Goal: Task Accomplishment & Management: Use online tool/utility

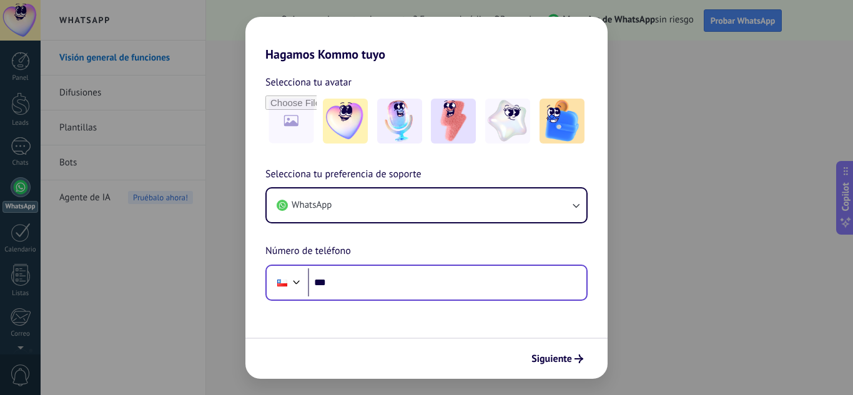
click at [362, 287] on input "***" at bounding box center [447, 283] width 279 height 29
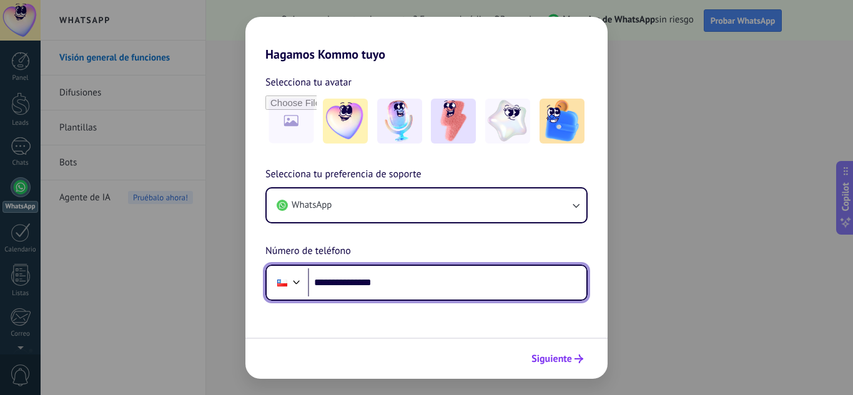
type input "**********"
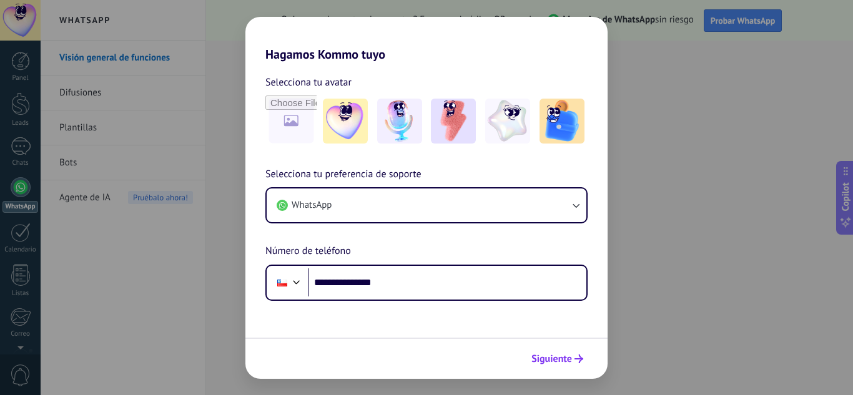
click at [575, 361] on icon "submit" at bounding box center [578, 359] width 9 height 9
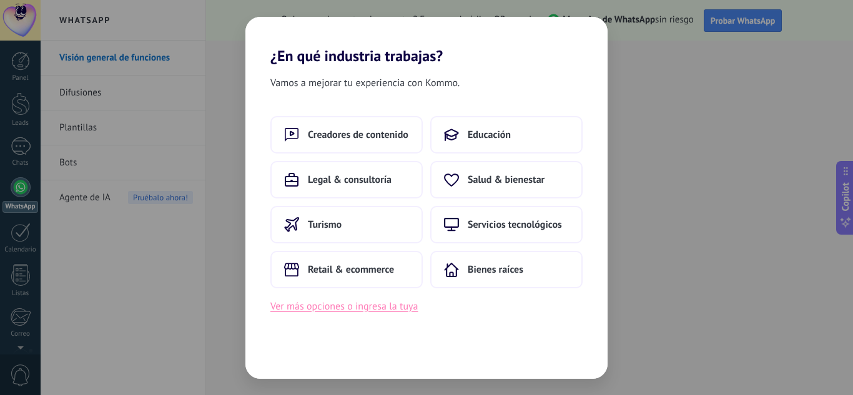
click at [357, 312] on button "Ver más opciones o ingresa la tuya" at bounding box center [343, 306] width 147 height 16
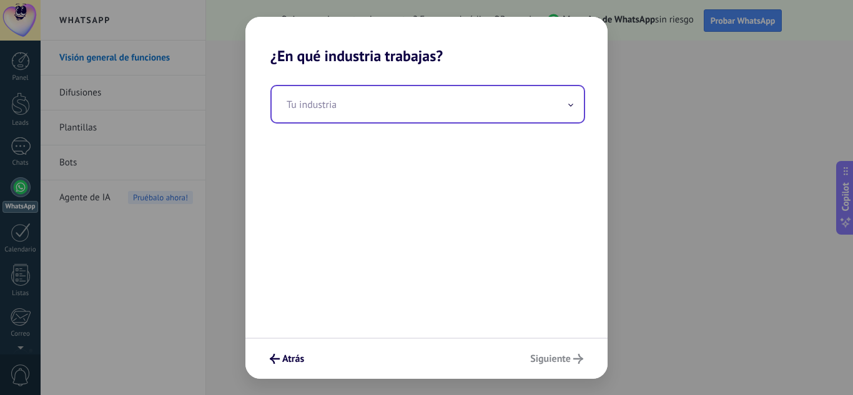
click at [314, 115] on input "text" at bounding box center [428, 104] width 312 height 36
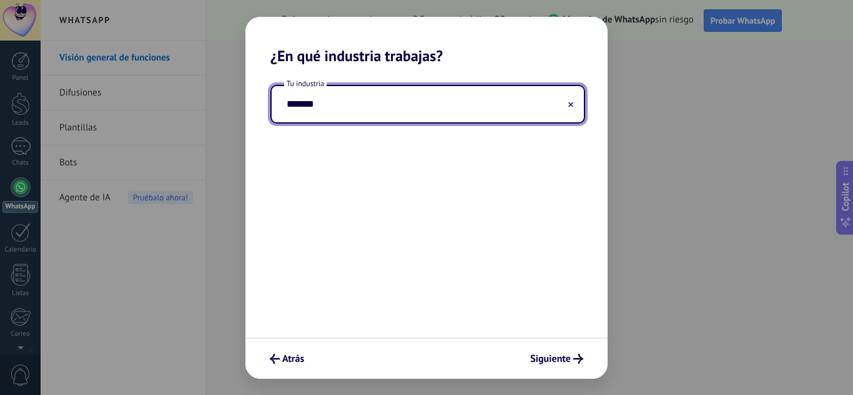
type input "*******"
click at [558, 367] on button "Siguiente" at bounding box center [557, 358] width 64 height 21
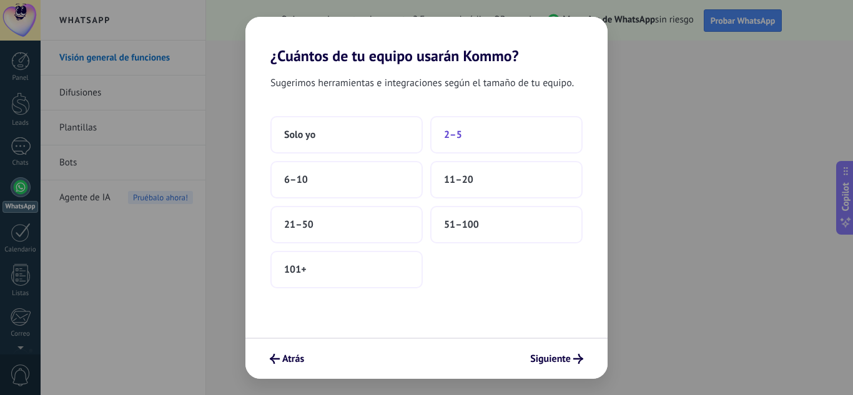
click at [456, 143] on button "2–5" at bounding box center [506, 134] width 152 height 37
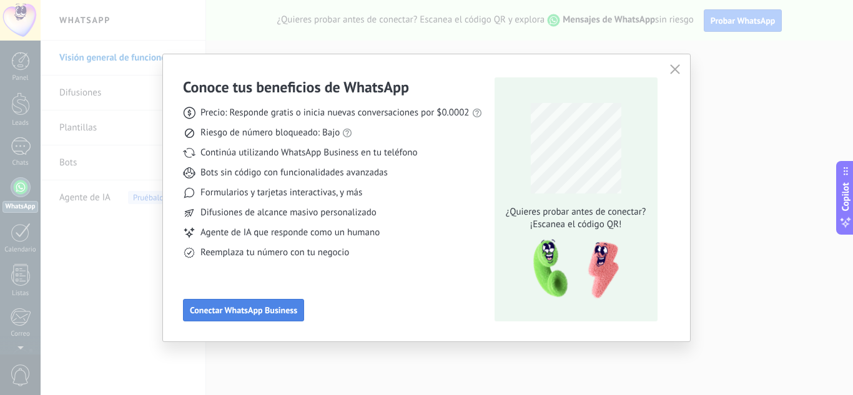
click at [247, 310] on span "Conectar WhatsApp Business" at bounding box center [243, 310] width 107 height 9
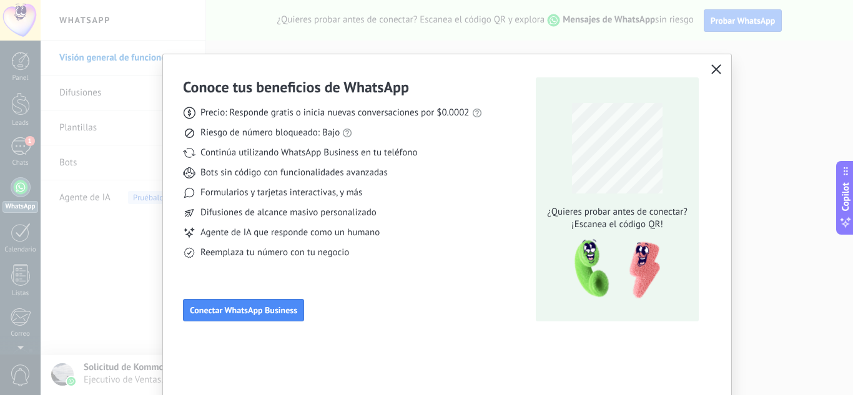
click at [708, 72] on button "button" at bounding box center [716, 69] width 16 height 17
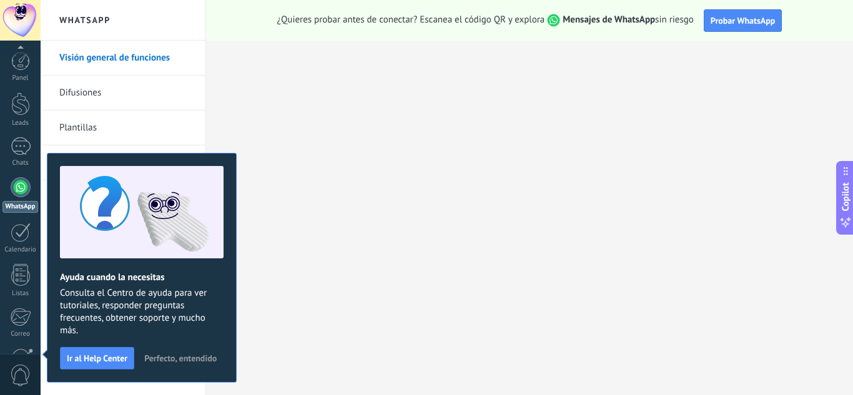
click at [14, 199] on link "WhatsApp" at bounding box center [20, 195] width 41 height 36
click at [17, 153] on div "1" at bounding box center [21, 146] width 20 height 18
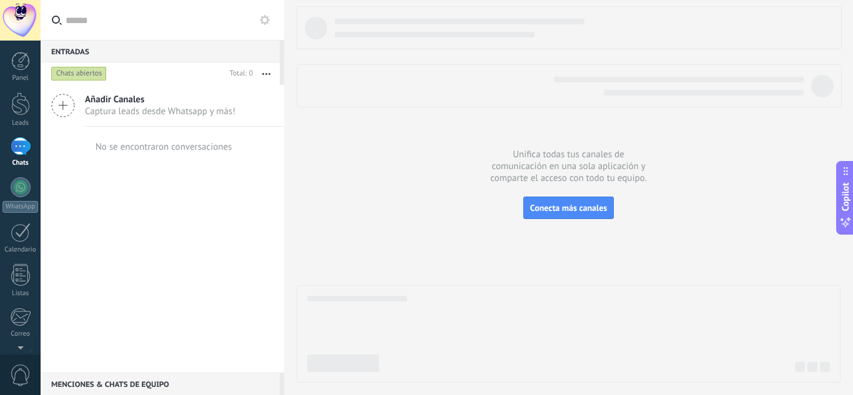
click at [64, 106] on use at bounding box center [63, 105] width 22 height 22
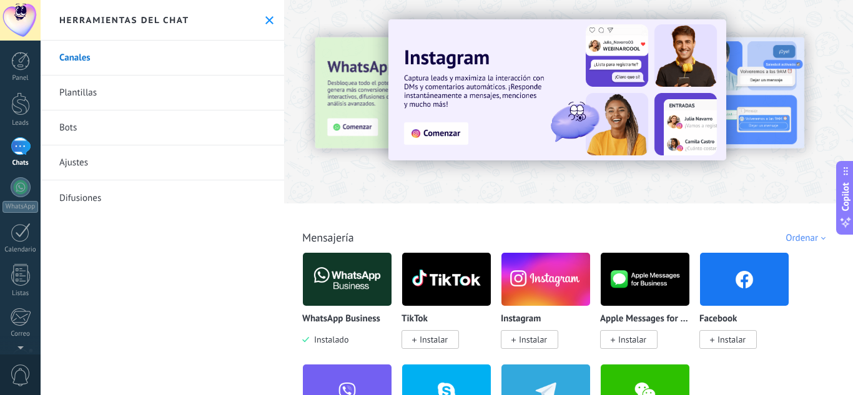
click at [88, 101] on link "Plantillas" at bounding box center [163, 93] width 244 height 35
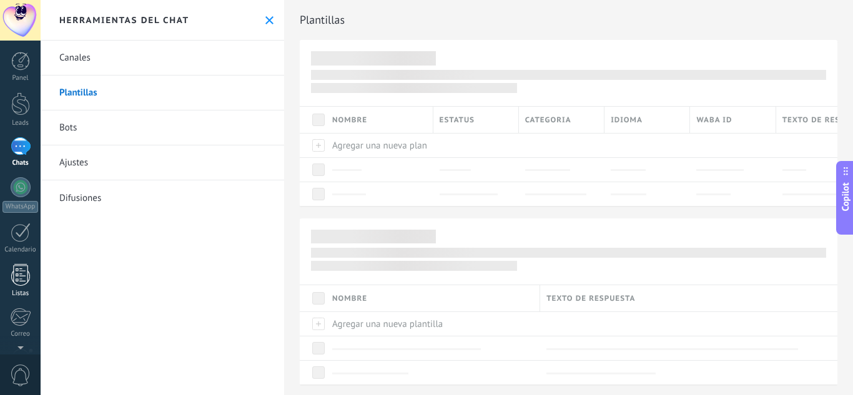
click at [24, 285] on div at bounding box center [20, 275] width 19 height 22
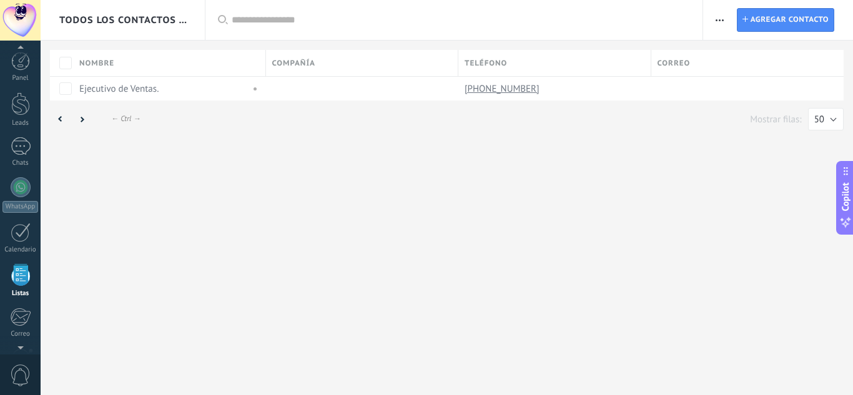
scroll to position [77, 0]
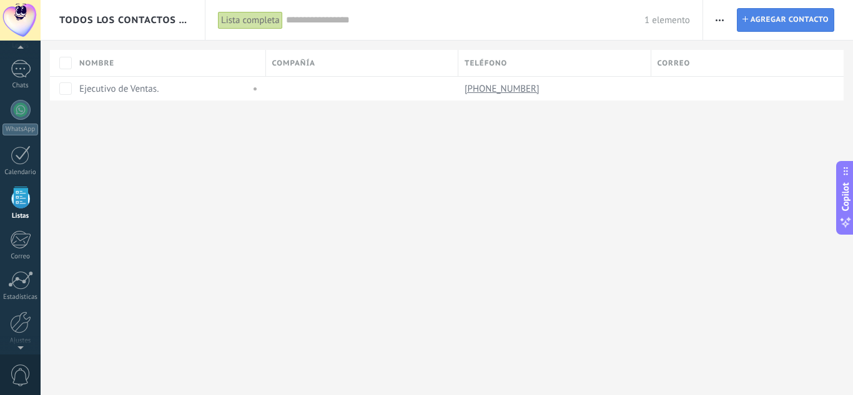
click at [762, 19] on span "Agregar contacto" at bounding box center [790, 20] width 78 height 22
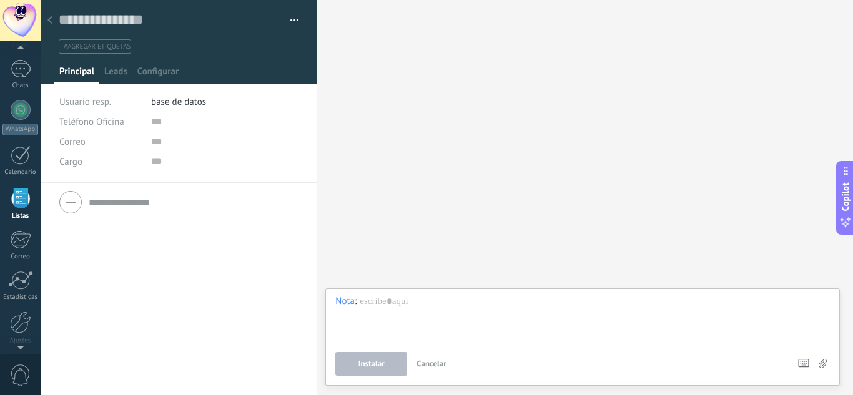
click at [46, 16] on div at bounding box center [49, 21] width 17 height 24
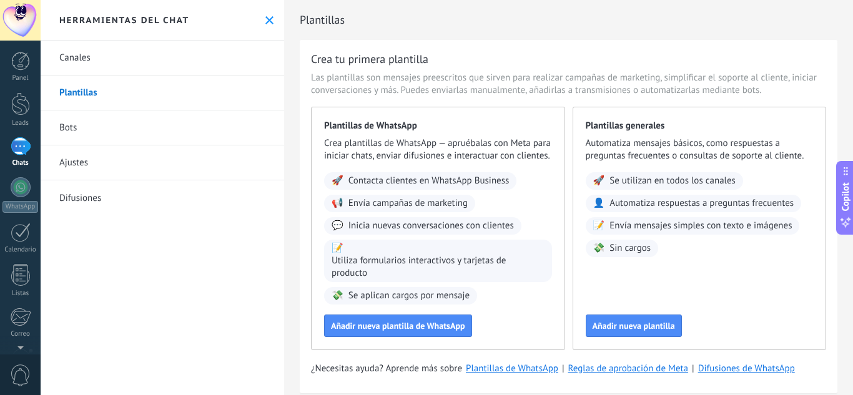
click at [79, 62] on link "Canales" at bounding box center [163, 58] width 244 height 35
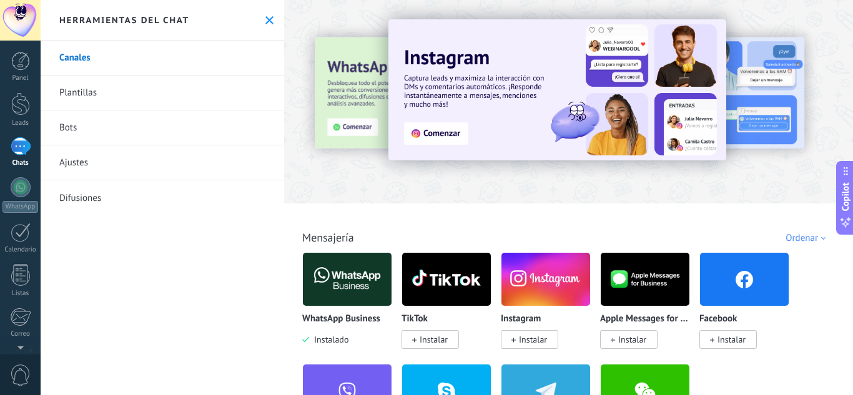
click at [373, 113] on div at bounding box center [263, 101] width 274 height 112
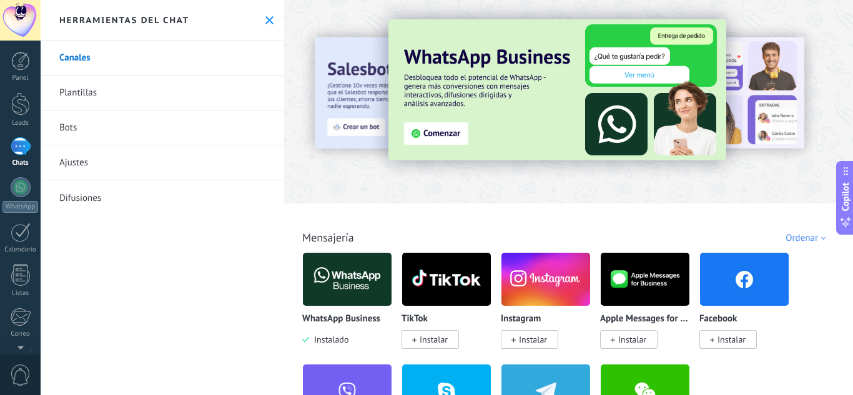
click at [299, 262] on div "Mensajería WhatsApp Business Instalado TikTok Instalar Instagram Instalar Apple…" at bounding box center [568, 332] width 561 height 255
click at [318, 266] on img at bounding box center [347, 279] width 89 height 61
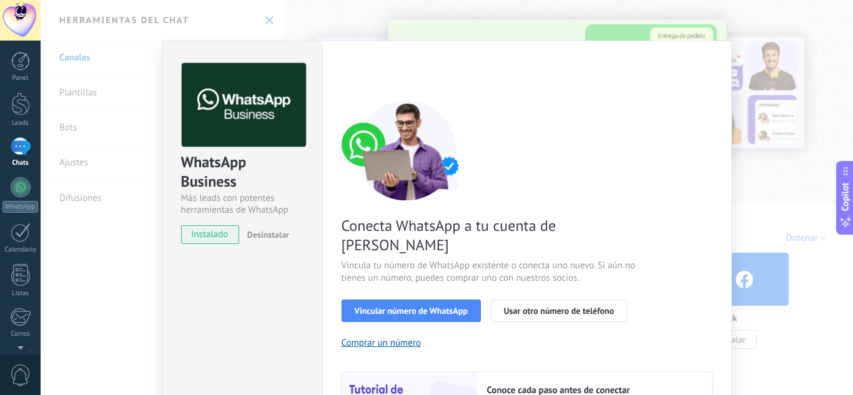
scroll to position [62, 0]
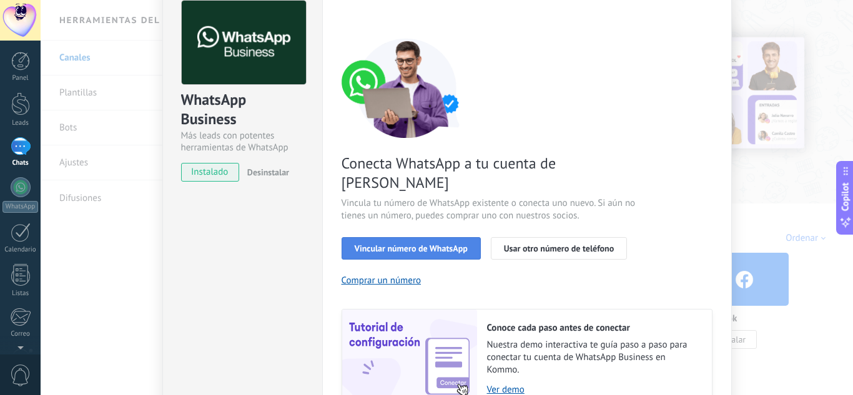
click at [428, 244] on span "Vincular número de WhatsApp" at bounding box center [411, 248] width 113 height 9
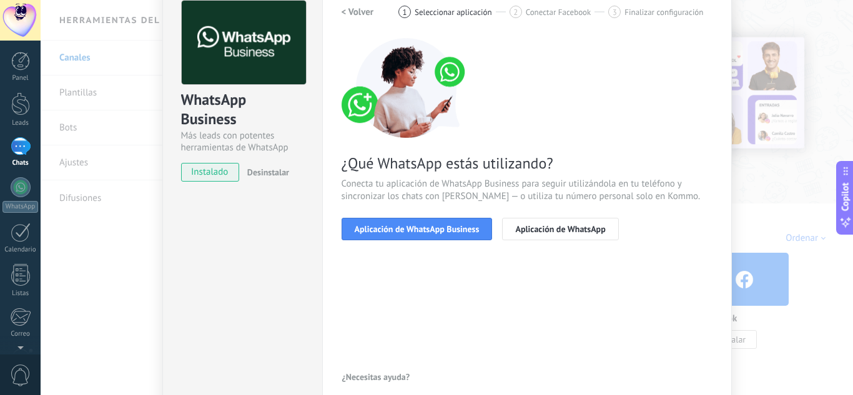
click at [428, 232] on span "Aplicación de WhatsApp Business" at bounding box center [417, 229] width 125 height 9
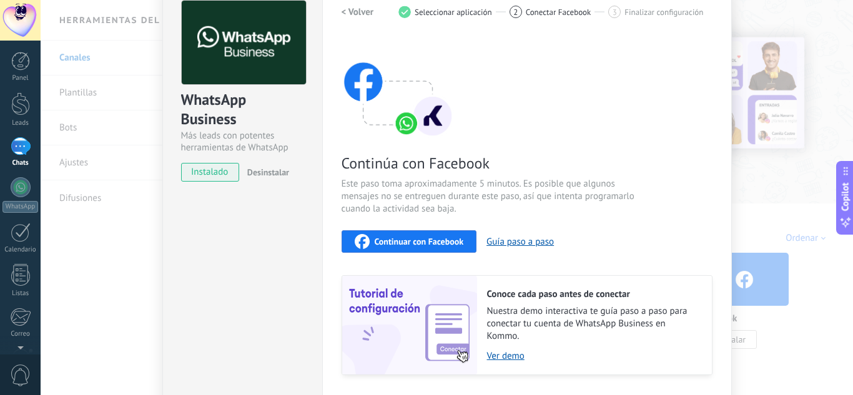
scroll to position [125, 0]
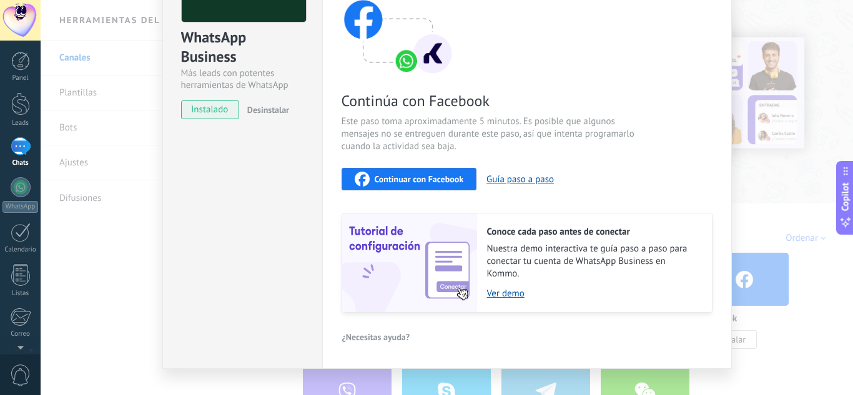
click at [451, 180] on span "Continuar con Facebook" at bounding box center [419, 179] width 89 height 9
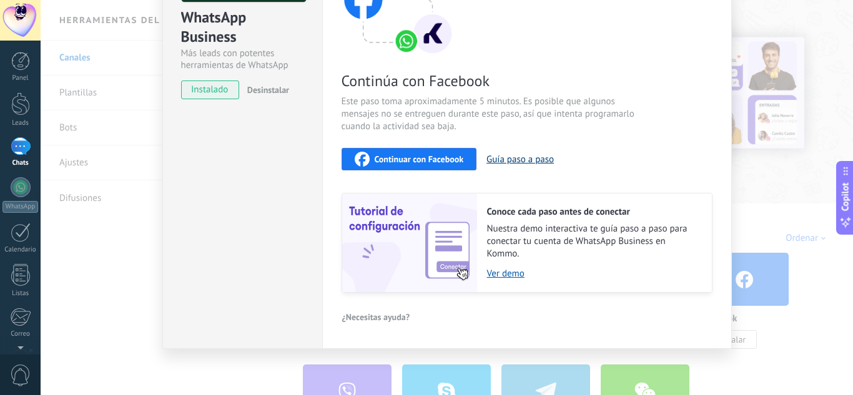
click at [515, 159] on button "Guía paso a paso" at bounding box center [519, 160] width 67 height 12
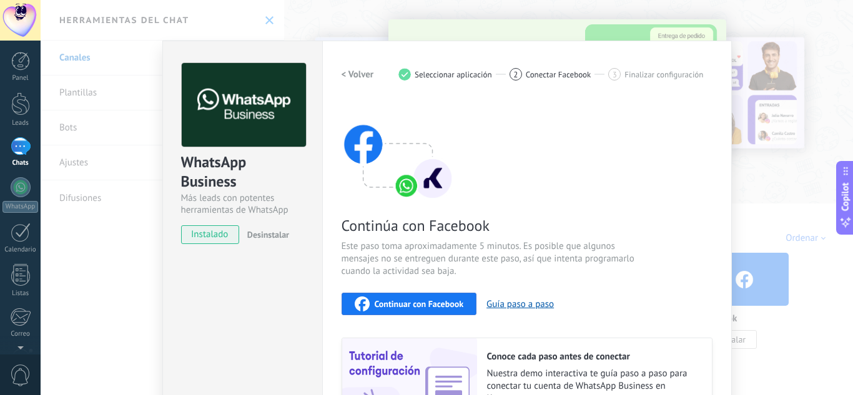
click at [231, 238] on span "instalado" at bounding box center [210, 234] width 57 height 19
click at [376, 187] on img at bounding box center [398, 151] width 112 height 100
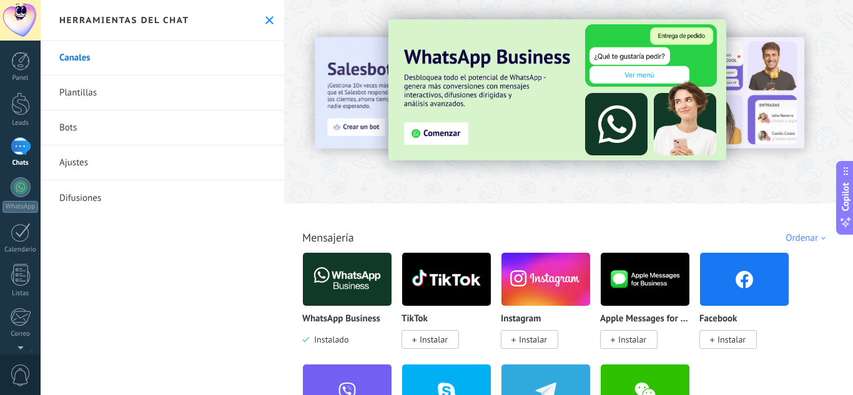
click at [446, 137] on img at bounding box center [557, 89] width 338 height 141
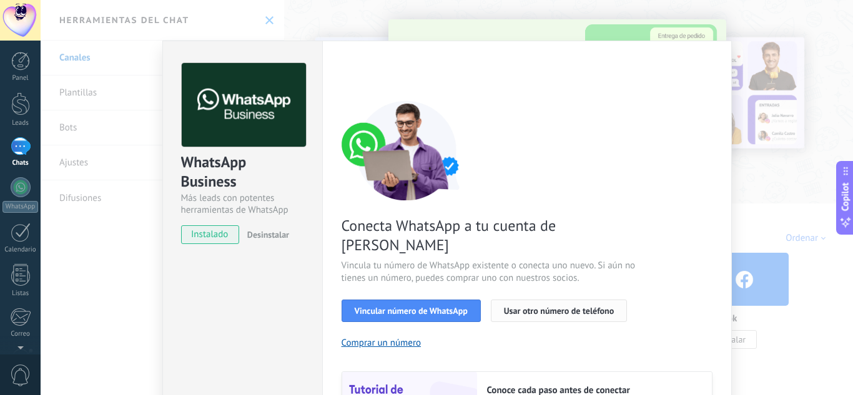
click at [518, 307] on span "Usar otro número de teléfono" at bounding box center [559, 311] width 110 height 9
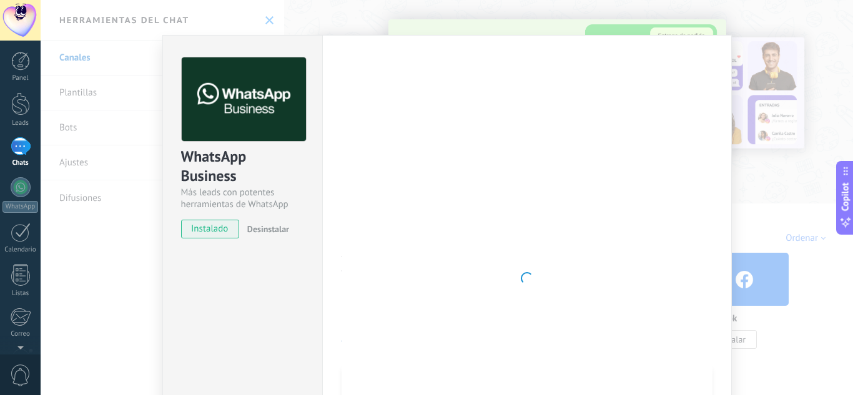
scroll to position [159, 0]
